Goal: Transaction & Acquisition: Book appointment/travel/reservation

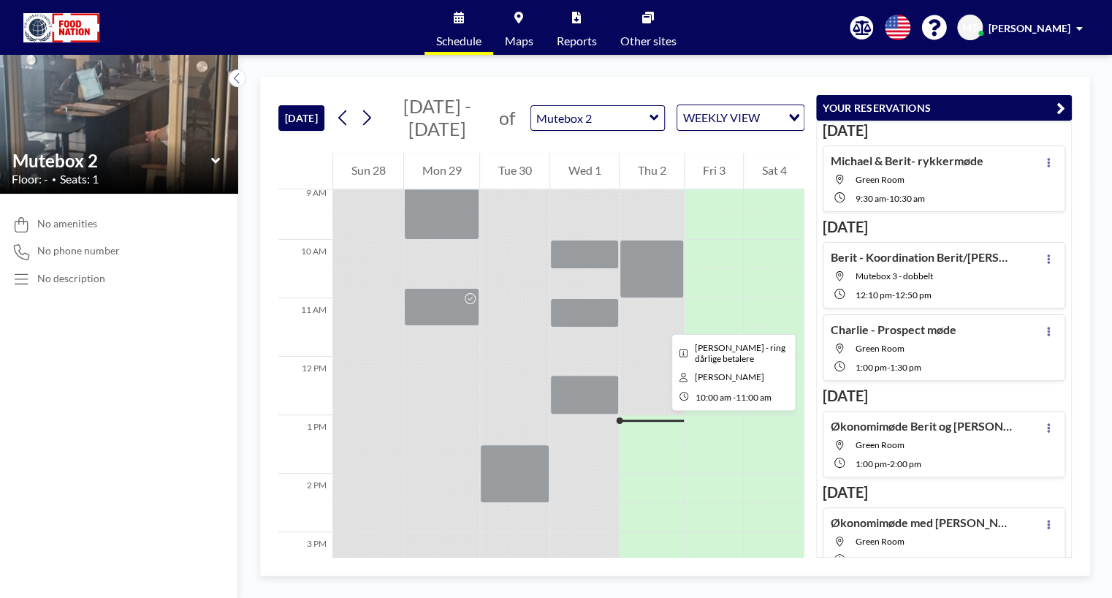
scroll to position [533, 0]
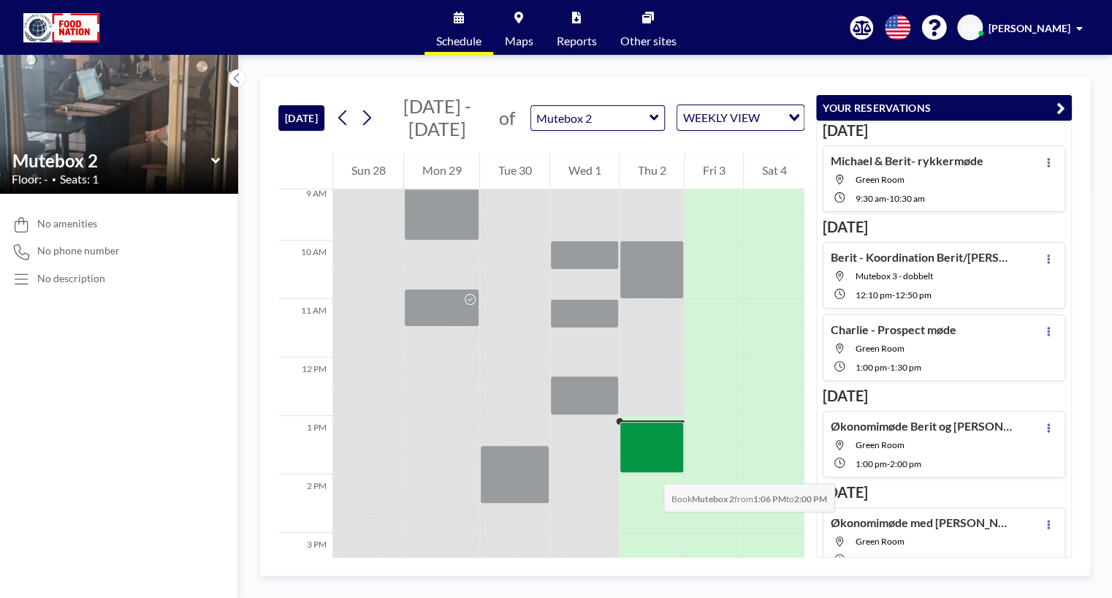
drag, startPoint x: 654, startPoint y: 430, endPoint x: 649, endPoint y: 468, distance: 38.3
click at [649, 468] on div at bounding box center [651, 448] width 64 height 52
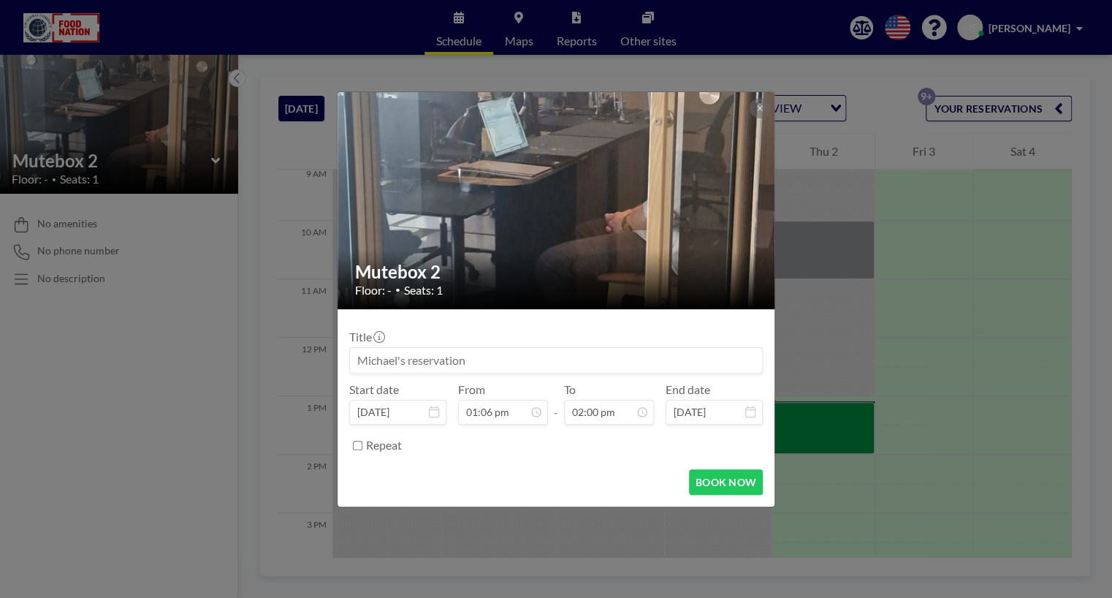
click at [470, 366] on input at bounding box center [556, 360] width 412 height 25
type input "K"
type input "[PERSON_NAME] - dårlige betalere"
click at [824, 375] on div "Mutebox 2 Floor: - • Seats: 1 Title [PERSON_NAME] - dårlige betalere Start date…" at bounding box center [556, 299] width 1112 height 598
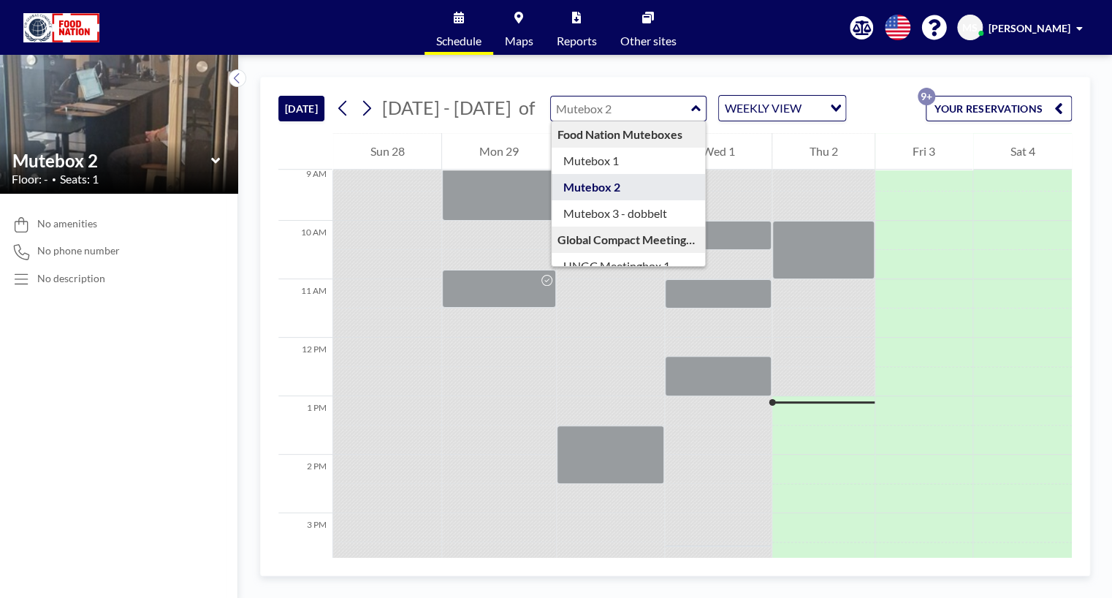
click at [678, 110] on div "Food Nation Muteboxes Mutebox 1 Mutebox 2 Mutebox 3 - dobbelt Global Compact Me…" at bounding box center [628, 109] width 157 height 26
type input "Mutebox 3 - dobbelt"
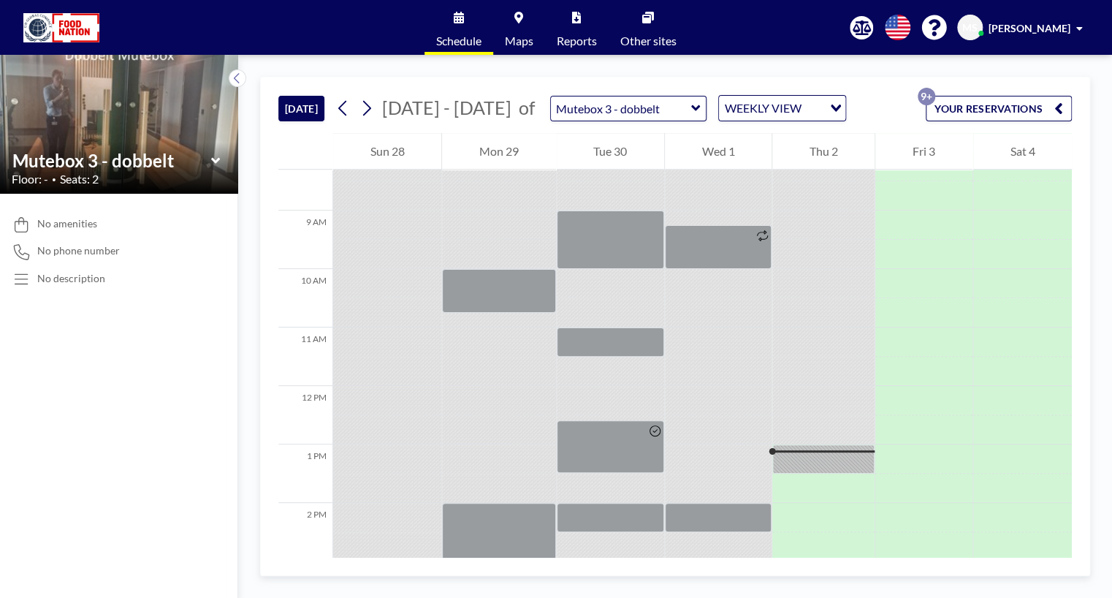
scroll to position [485, 0]
click at [691, 112] on icon at bounding box center [695, 108] width 9 height 15
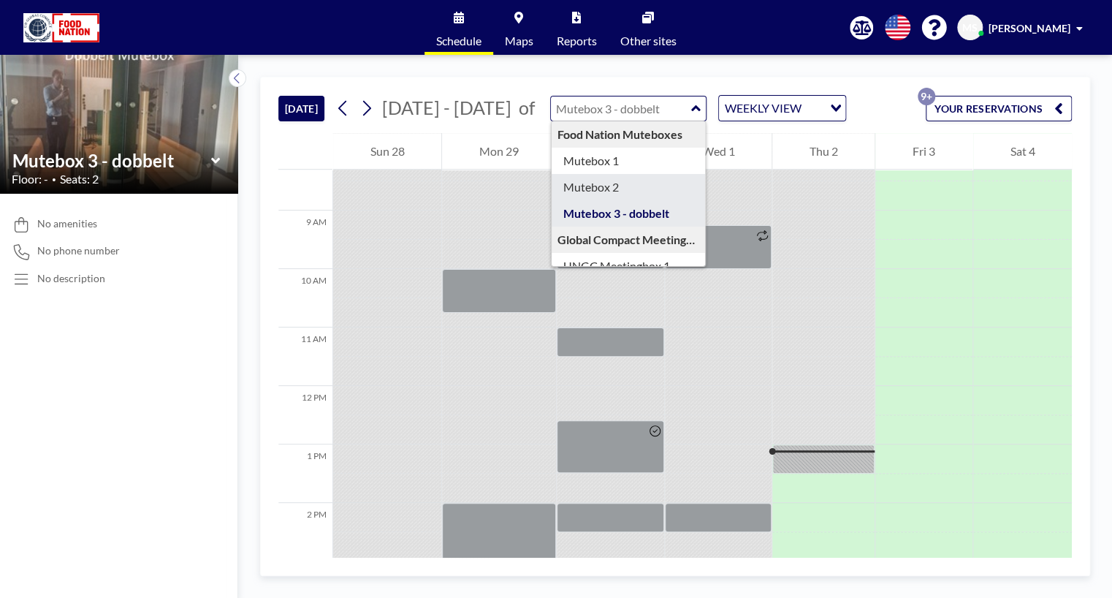
type input "Mutebox 2"
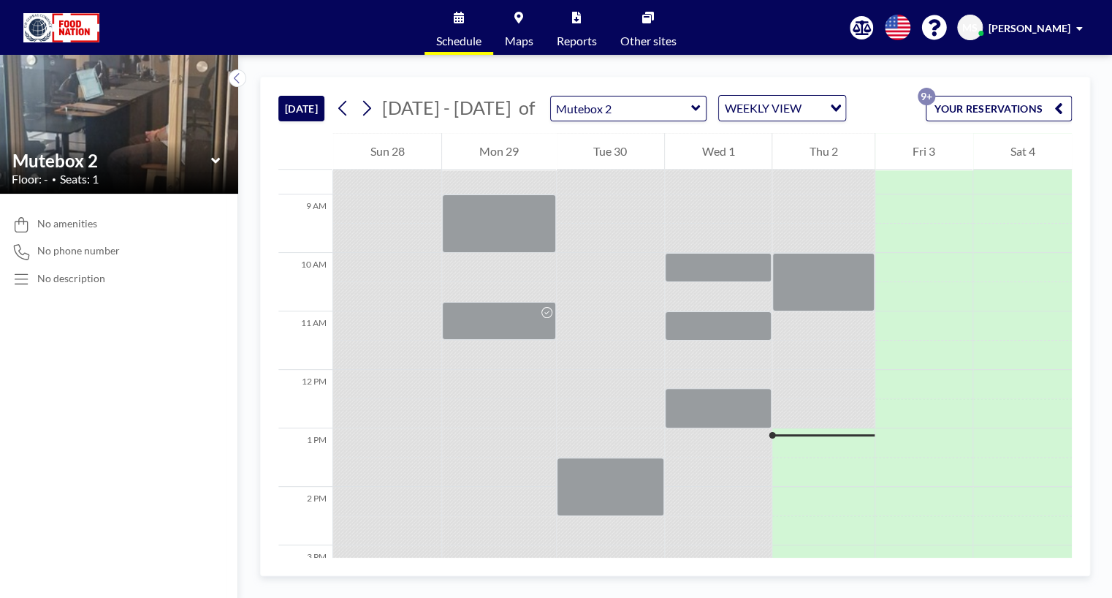
scroll to position [502, 0]
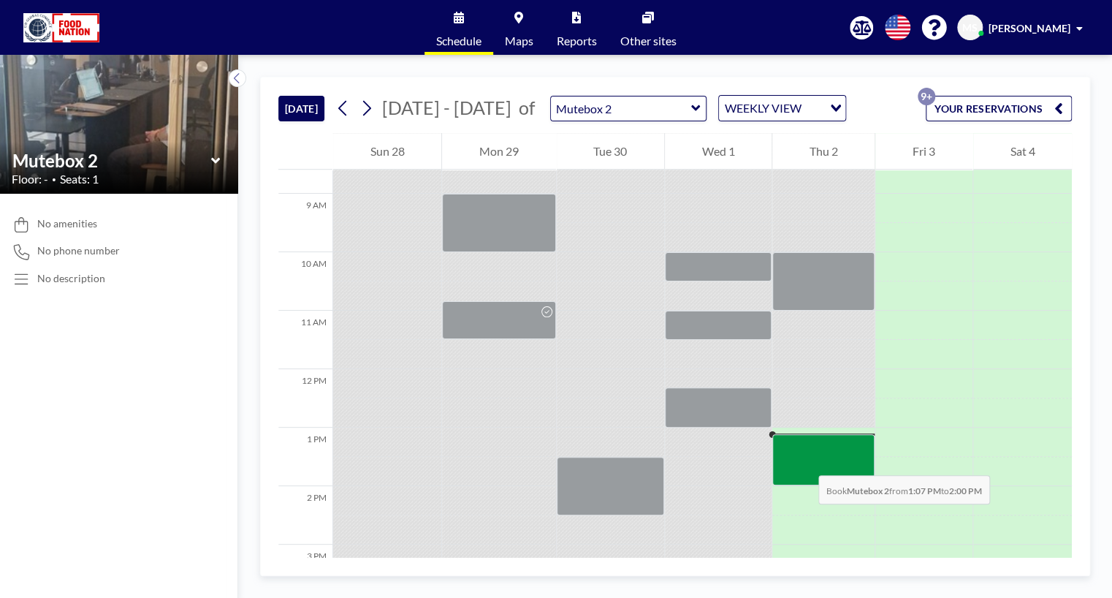
drag, startPoint x: 801, startPoint y: 438, endPoint x: 804, endPoint y: 460, distance: 22.0
click at [804, 460] on div at bounding box center [823, 459] width 102 height 50
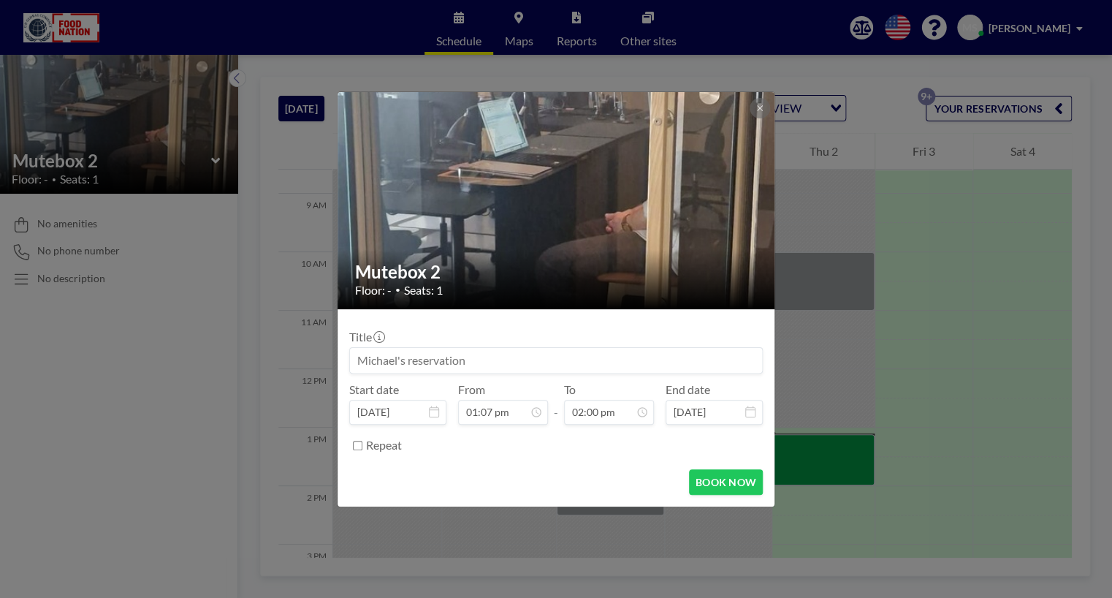
click at [535, 365] on input at bounding box center [556, 360] width 412 height 25
type input "[PERSON_NAME] dårlige betalere"
click at [719, 484] on button "BOOK NOW" at bounding box center [726, 482] width 74 height 26
